Goal: Task Accomplishment & Management: Use online tool/utility

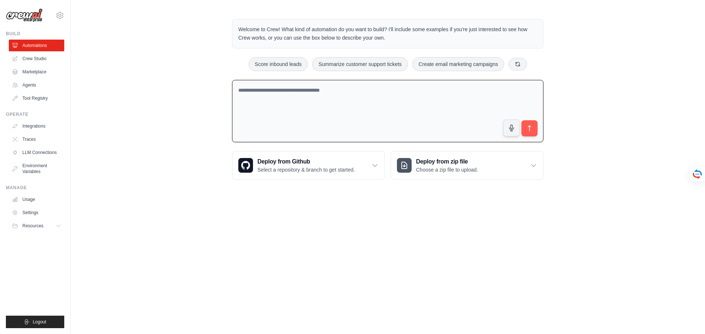
click at [263, 94] on textarea at bounding box center [387, 111] width 311 height 63
paste textarea "**********"
click at [370, 102] on textarea "**********" at bounding box center [387, 111] width 311 height 63
click at [363, 101] on textarea "**********" at bounding box center [387, 111] width 311 height 63
paste textarea "**********"
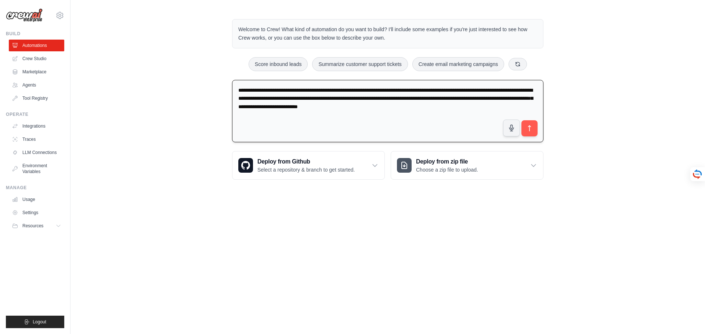
click at [503, 108] on textarea "**********" at bounding box center [387, 111] width 311 height 63
paste textarea "**********"
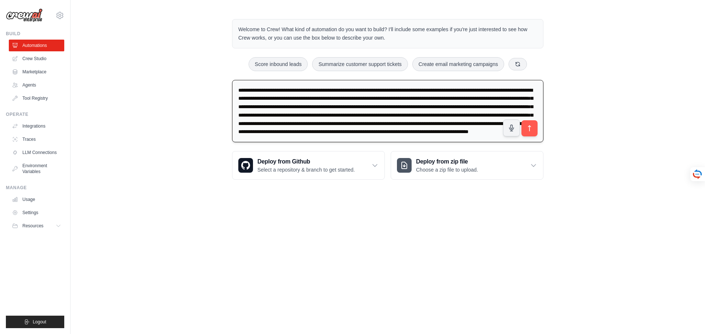
scroll to position [17, 0]
type textarea "**********"
click at [530, 128] on icon "submit" at bounding box center [530, 129] width 8 height 8
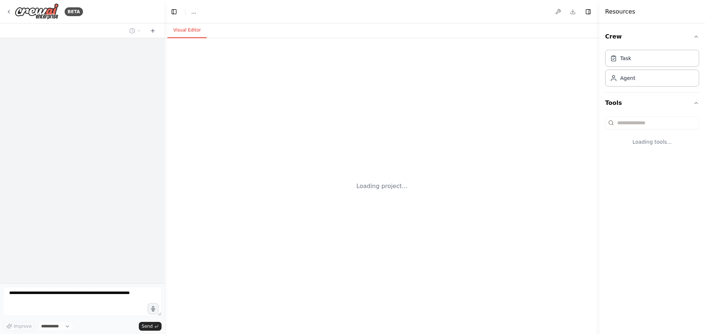
select select "****"
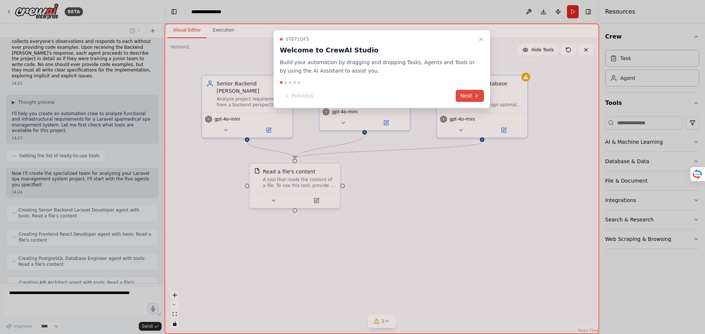
scroll to position [78, 0]
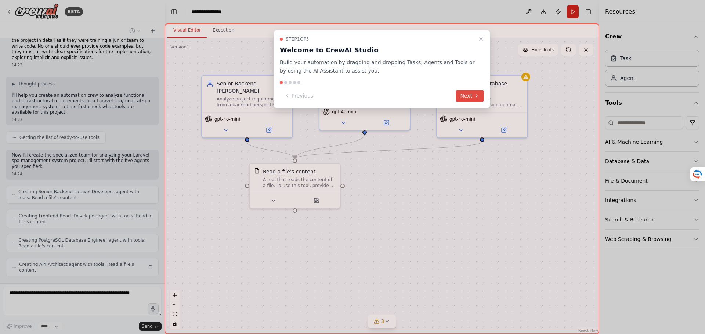
click at [476, 97] on icon at bounding box center [476, 96] width 6 height 6
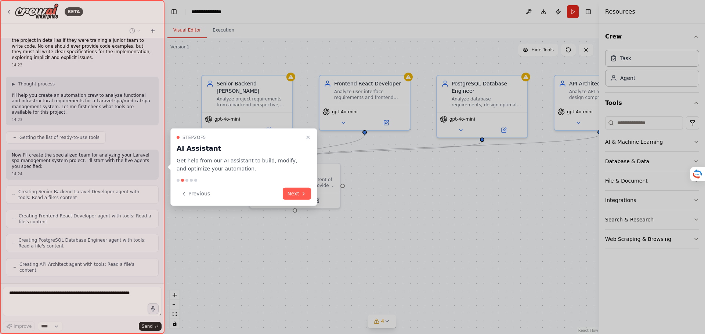
click at [302, 192] on icon at bounding box center [304, 194] width 6 height 6
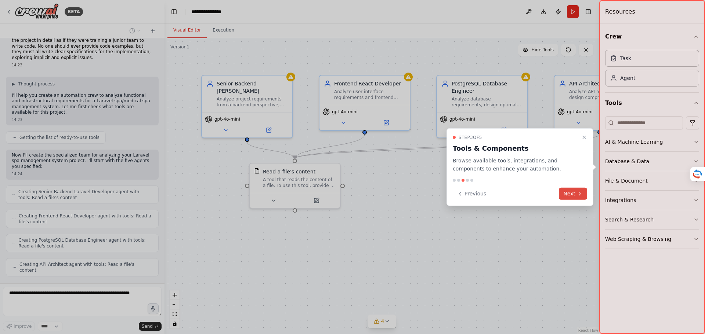
click at [576, 194] on button "Next" at bounding box center [573, 194] width 28 height 12
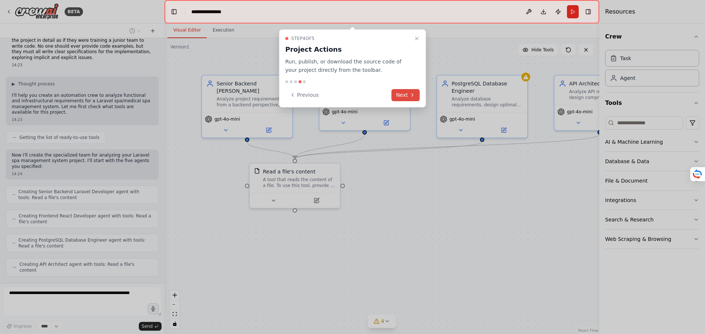
scroll to position [102, 0]
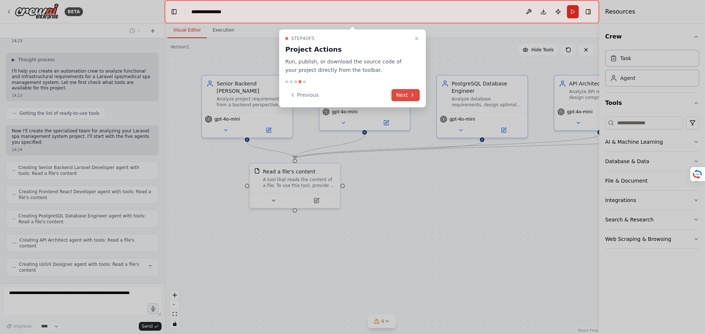
click at [412, 97] on icon at bounding box center [412, 95] width 6 height 6
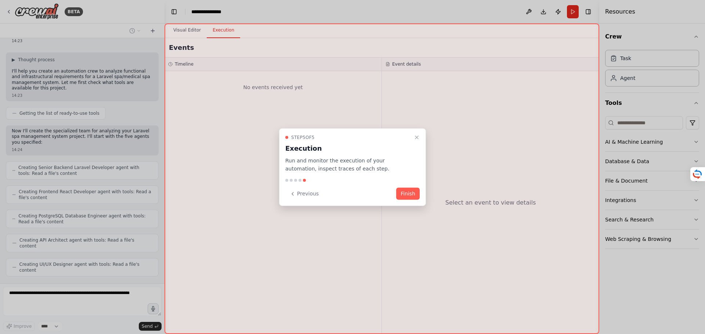
scroll to position [96, 0]
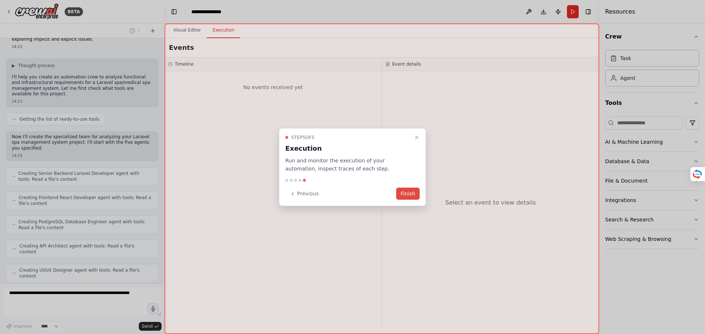
click at [412, 193] on button "Finish" at bounding box center [407, 194] width 23 height 12
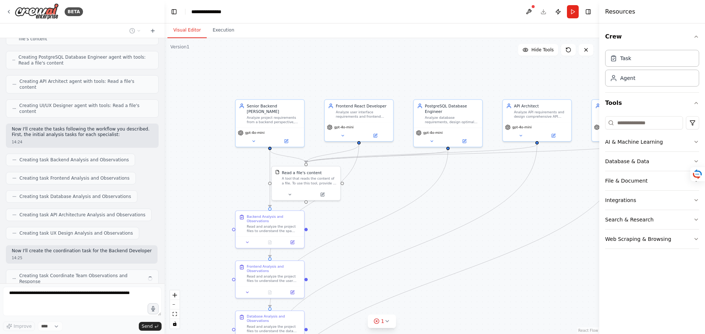
scroll to position [267, 0]
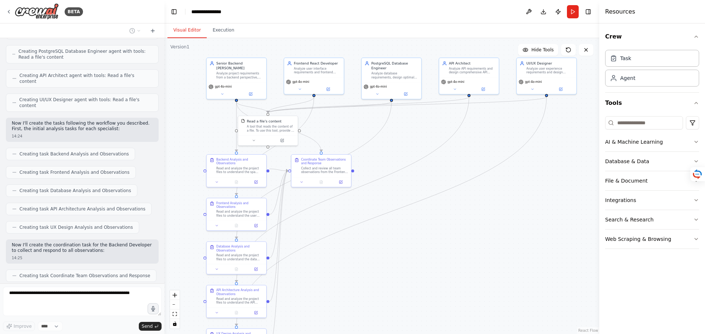
drag, startPoint x: 394, startPoint y: 276, endPoint x: 344, endPoint y: 211, distance: 81.4
click at [344, 211] on div ".deletable-edge-delete-btn { width: 20px; height: 20px; border: 0px solid #ffff…" at bounding box center [381, 186] width 435 height 296
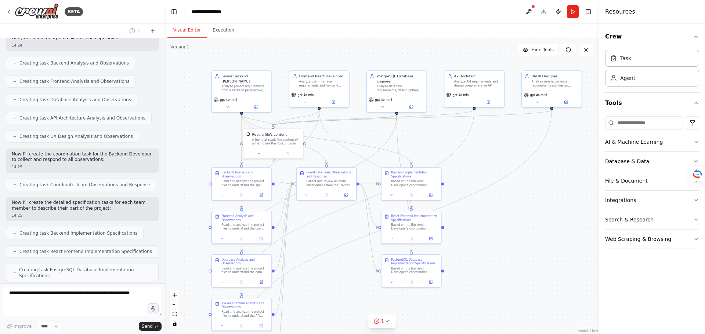
scroll to position [376, 0]
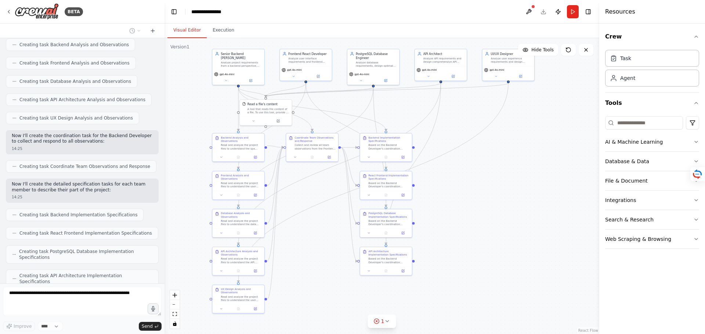
drag, startPoint x: 330, startPoint y: 283, endPoint x: 316, endPoint y: 241, distance: 44.2
click at [316, 241] on div ".deletable-edge-delete-btn { width: 20px; height: 20px; border: 0px solid #ffff…" at bounding box center [381, 186] width 435 height 296
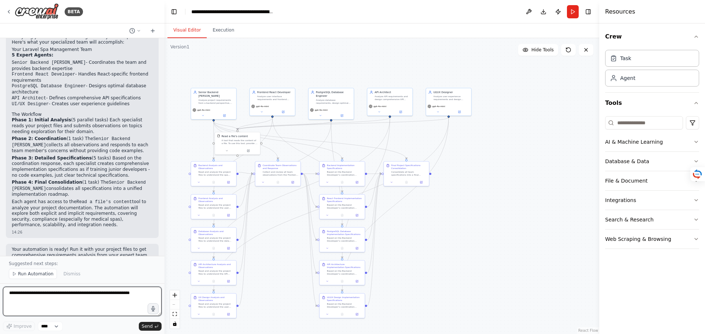
scroll to position [809, 0]
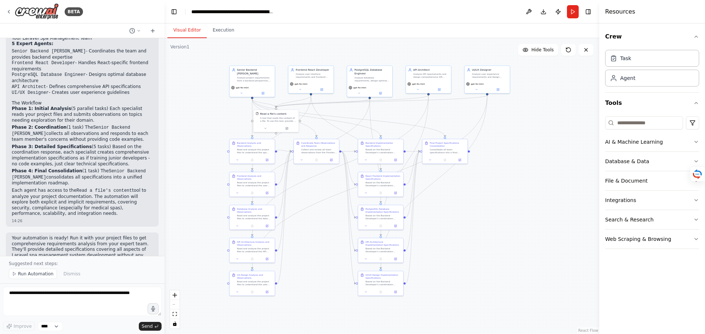
drag, startPoint x: 245, startPoint y: 71, endPoint x: 283, endPoint y: 48, distance: 44.6
click at [283, 48] on div ".deletable-edge-delete-btn { width: 20px; height: 20px; border: 0px solid #ffff…" at bounding box center [381, 186] width 435 height 296
click at [548, 51] on span "Hide Tools" at bounding box center [542, 50] width 22 height 6
click at [548, 51] on span "Show Tools" at bounding box center [541, 50] width 24 height 6
drag, startPoint x: 274, startPoint y: 120, endPoint x: 400, endPoint y: 127, distance: 126.8
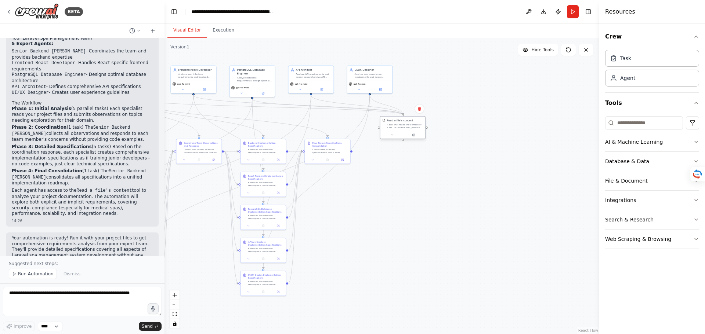
click at [400, 127] on div "A tool that reads the content of a file. To use this tool, provide a 'file_path…" at bounding box center [405, 126] width 36 height 6
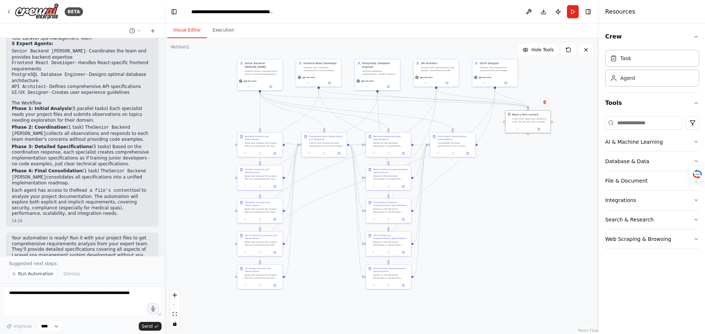
drag, startPoint x: 388, startPoint y: 261, endPoint x: 513, endPoint y: 255, distance: 125.3
click at [513, 255] on div ".deletable-edge-delete-btn { width: 20px; height: 20px; border: 0px solid #ffff…" at bounding box center [381, 186] width 435 height 296
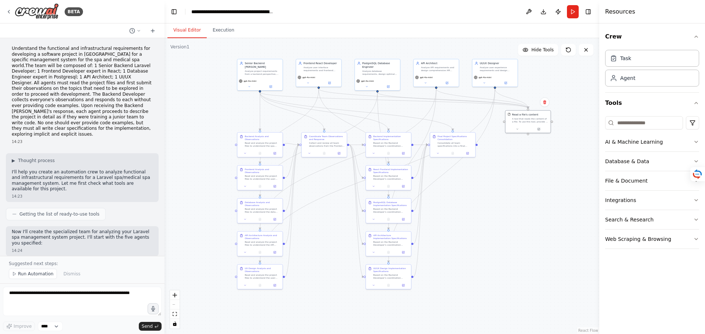
scroll to position [0, 0]
click at [260, 70] on div "Analyze project requirements from a backend perspective, coordinate team observ…" at bounding box center [262, 72] width 36 height 6
click at [249, 87] on icon at bounding box center [249, 85] width 3 height 3
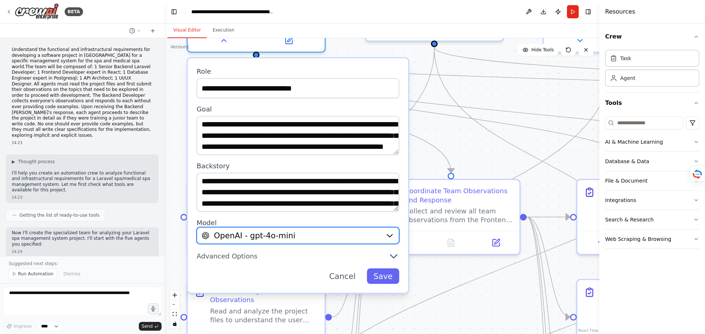
click at [391, 235] on icon "button" at bounding box center [389, 236] width 5 height 3
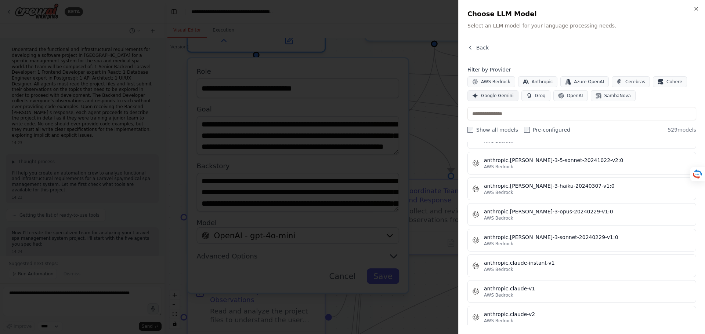
scroll to position [624, 0]
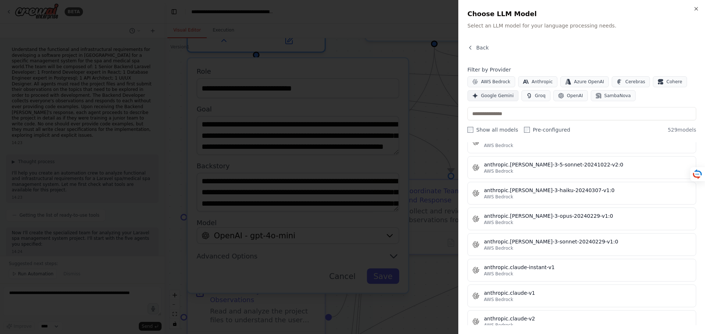
click at [493, 97] on span "Google Gemini" at bounding box center [497, 96] width 33 height 6
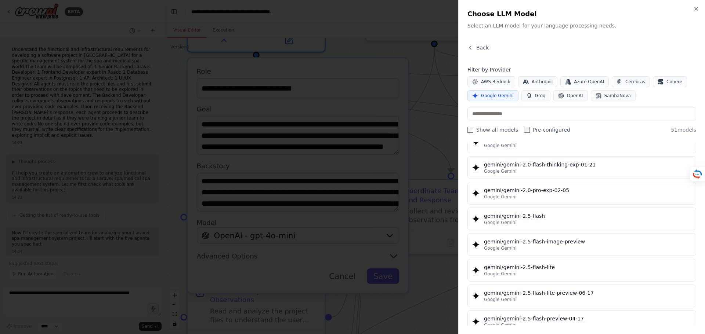
scroll to position [587, 0]
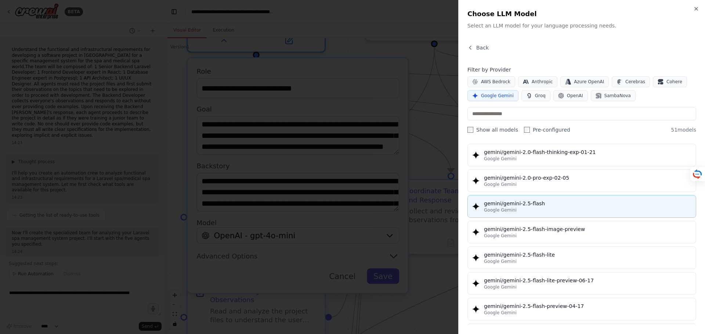
click at [524, 201] on div "gemini/gemini-2.5-flash" at bounding box center [587, 203] width 207 height 7
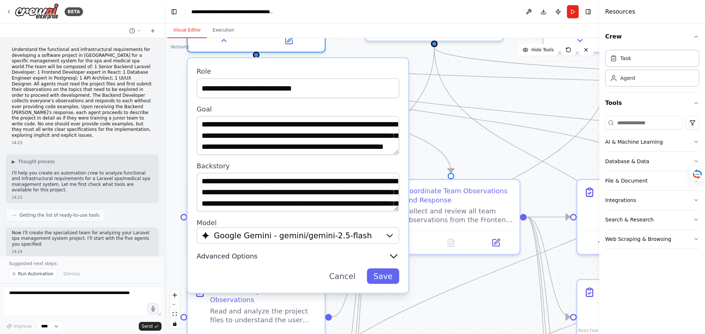
click at [219, 258] on span "Advanced Options" at bounding box center [227, 256] width 61 height 9
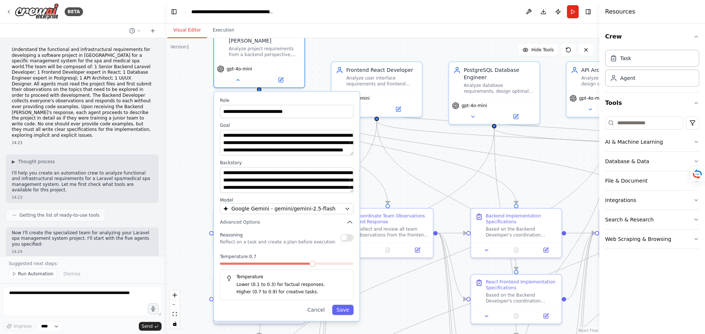
drag, startPoint x: 295, startPoint y: 293, endPoint x: 295, endPoint y: 257, distance: 36.0
click at [295, 257] on label "Temperature: 0.7" at bounding box center [287, 257] width 134 height 6
click at [347, 239] on button "button" at bounding box center [346, 237] width 13 height 7
click at [349, 317] on div "**********" at bounding box center [286, 206] width 145 height 229
click at [345, 312] on button "Save" at bounding box center [342, 310] width 21 height 10
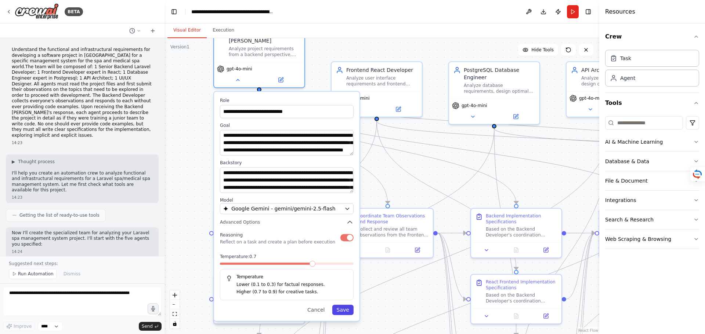
click at [345, 312] on button "Save" at bounding box center [342, 310] width 21 height 10
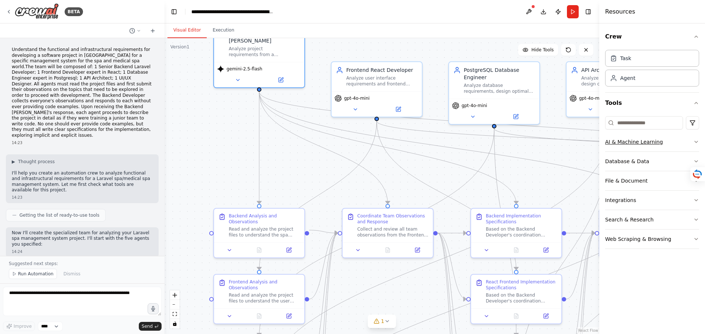
click at [697, 141] on icon "button" at bounding box center [696, 142] width 6 height 6
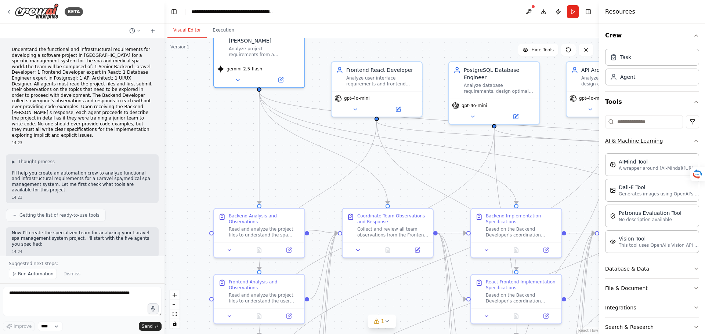
scroll to position [0, 0]
click at [259, 154] on icon "Edge from f4ce4f41-d5e3-4198-9d4f-3ec93bfc8a9f to 8debb6c4-47aa-48b9-85de-4c965…" at bounding box center [259, 148] width 0 height 112
click at [259, 167] on icon "Edge from f4ce4f41-d5e3-4198-9d4f-3ec93bfc8a9f to 8debb6c4-47aa-48b9-85de-4c965…" at bounding box center [259, 148] width 0 height 112
drag, startPoint x: 258, startPoint y: 87, endPoint x: 230, endPoint y: 102, distance: 31.2
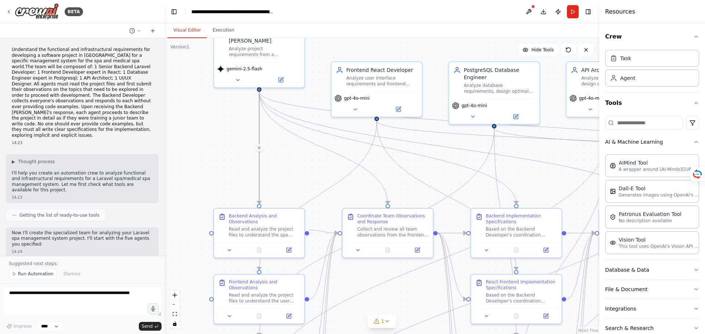
click at [230, 102] on div ".deletable-edge-delete-btn { width: 20px; height: 20px; border: 0px solid #ffff…" at bounding box center [381, 186] width 435 height 296
click at [282, 80] on icon at bounding box center [280, 78] width 4 height 4
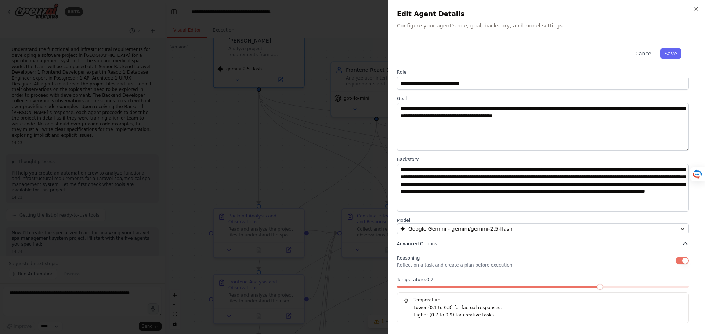
click at [685, 243] on icon "button" at bounding box center [684, 243] width 7 height 7
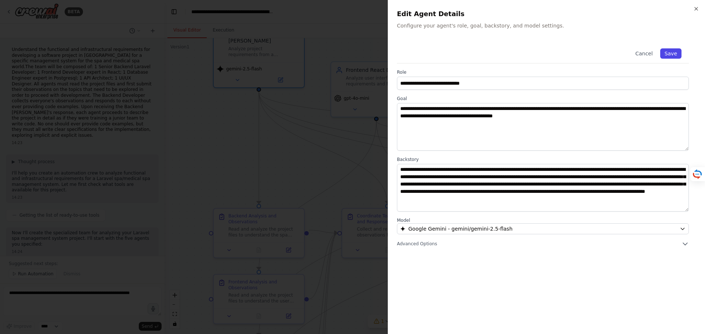
click at [672, 54] on button "Save" at bounding box center [670, 53] width 21 height 10
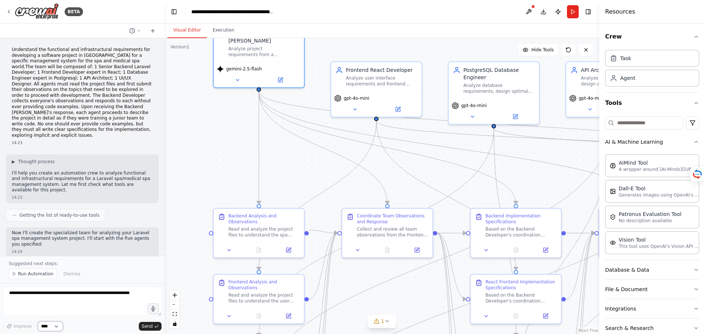
click at [60, 330] on select "****" at bounding box center [50, 327] width 25 height 10
click at [93, 312] on textarea at bounding box center [82, 301] width 159 height 29
click at [529, 9] on button at bounding box center [529, 11] width 12 height 13
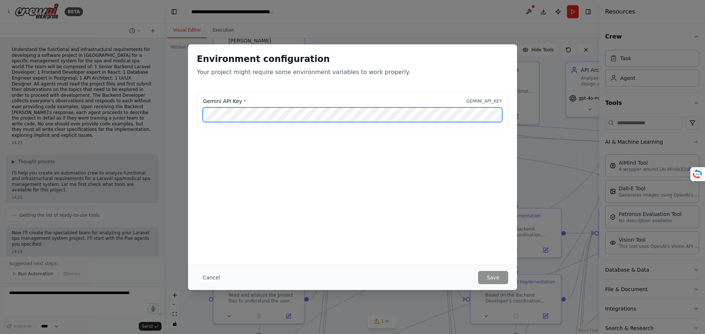
scroll to position [809, 0]
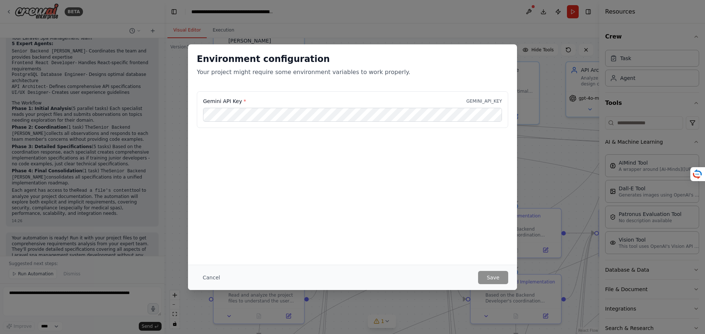
click at [438, 7] on div "Environment configuration Your project might require some environment variables…" at bounding box center [352, 167] width 705 height 334
click at [210, 278] on button "Cancel" at bounding box center [211, 277] width 29 height 13
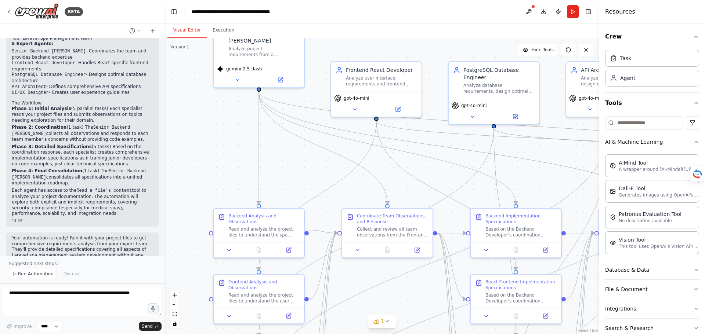
click at [243, 30] on div "Visual Editor Execution" at bounding box center [381, 30] width 435 height 15
click at [500, 16] on header "**********" at bounding box center [381, 11] width 435 height 23
